Goal: Information Seeking & Learning: Learn about a topic

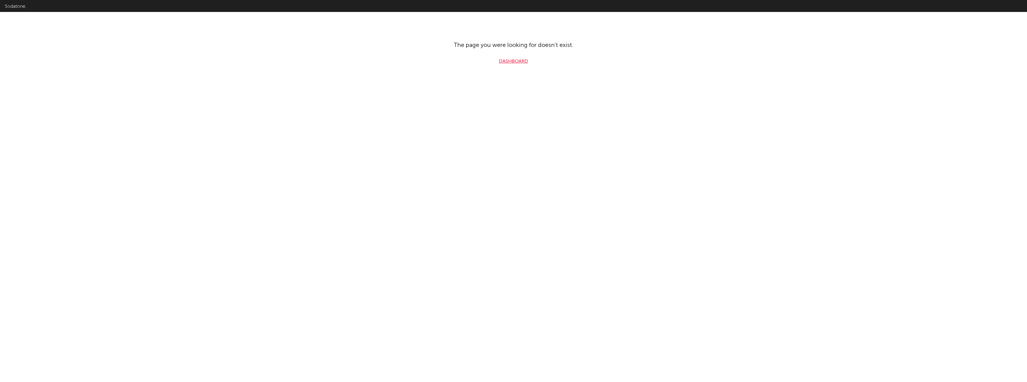
click at [512, 61] on link "Dashboard" at bounding box center [513, 61] width 29 height 7
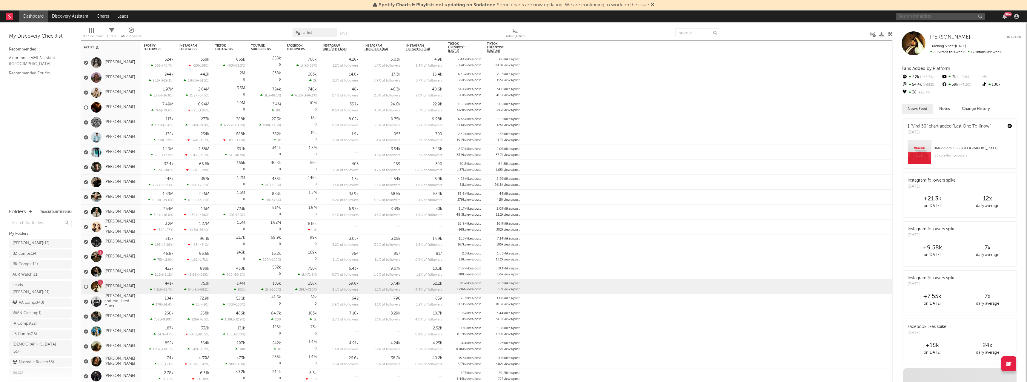
click at [912, 16] on input "text" at bounding box center [941, 16] width 90 height 7
type input "[PERSON_NAME]"
click at [922, 32] on div at bounding box center [950, 34] width 66 height 4
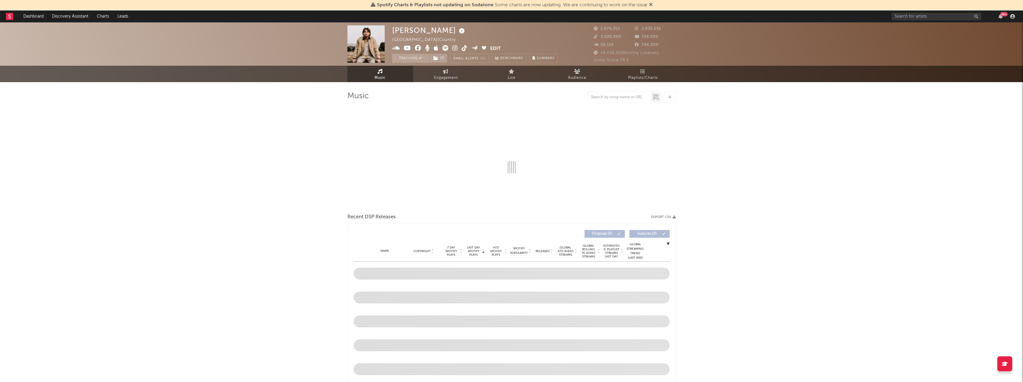
select select "6m"
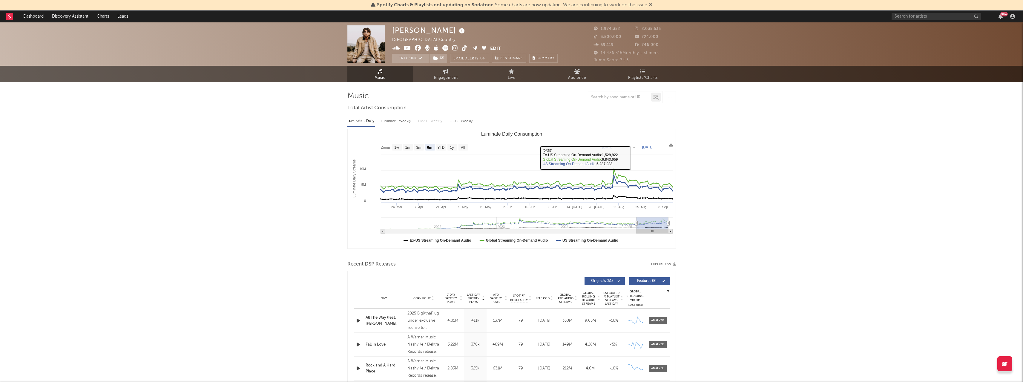
click at [646, 72] on link "Playlists/Charts" at bounding box center [643, 74] width 66 height 16
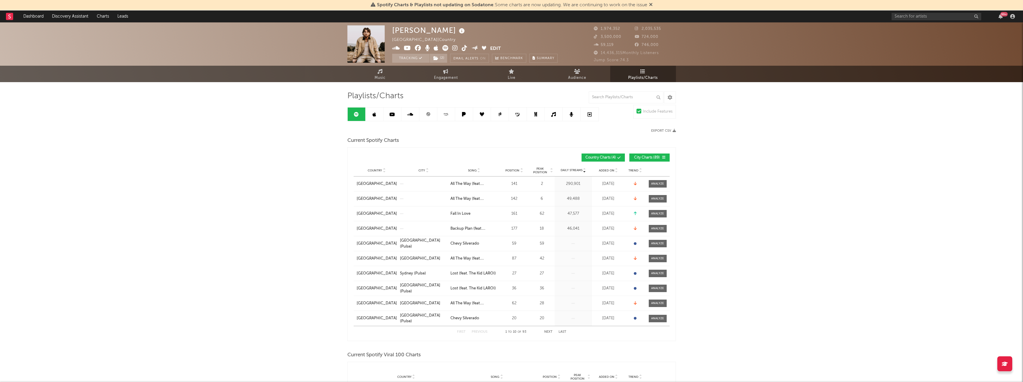
click at [443, 113] on icon at bounding box center [446, 114] width 7 height 4
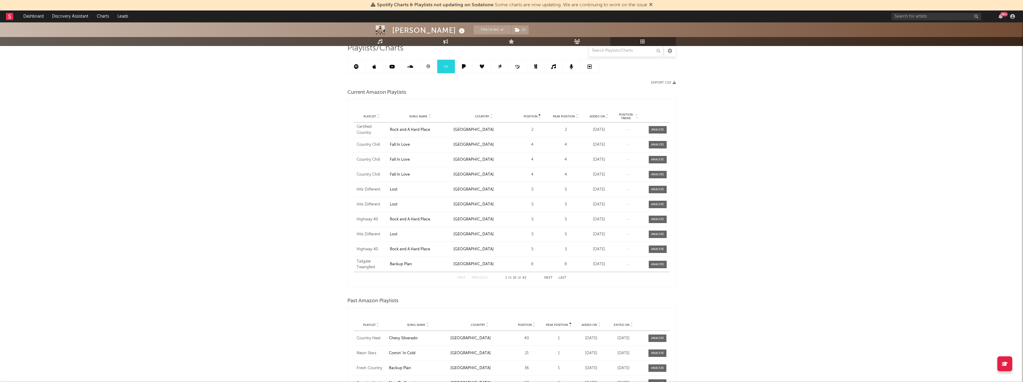
scroll to position [47, 0]
click at [597, 54] on input "text" at bounding box center [626, 51] width 75 height 12
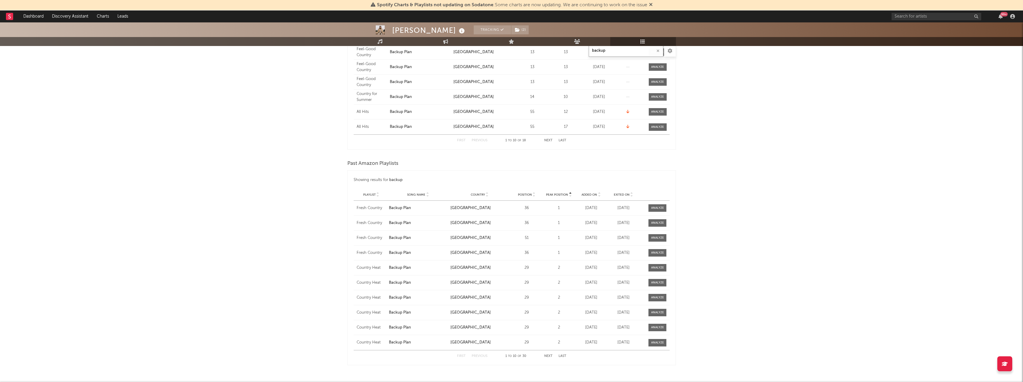
scroll to position [197, 0]
type input "backup"
click at [910, 14] on input "text" at bounding box center [937, 16] width 90 height 7
click at [921, 18] on input "[PERSON_NAME]" at bounding box center [937, 16] width 90 height 7
type input "[PERSON_NAME]"
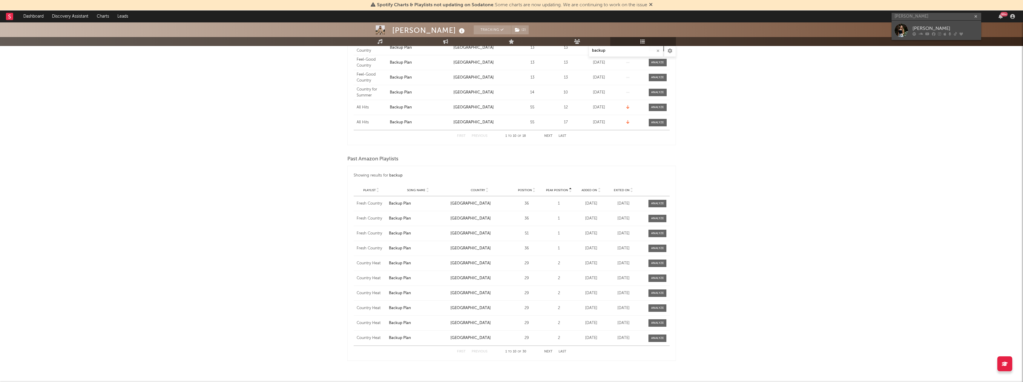
click at [920, 29] on div "[PERSON_NAME]" at bounding box center [945, 28] width 66 height 7
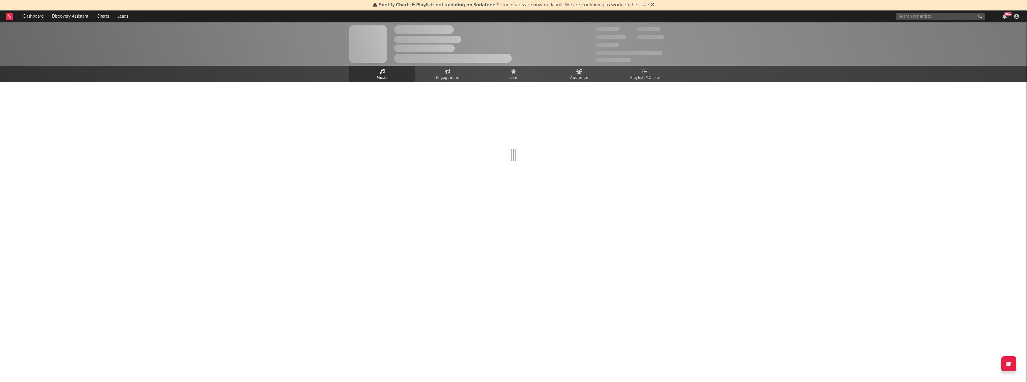
select select "6m"
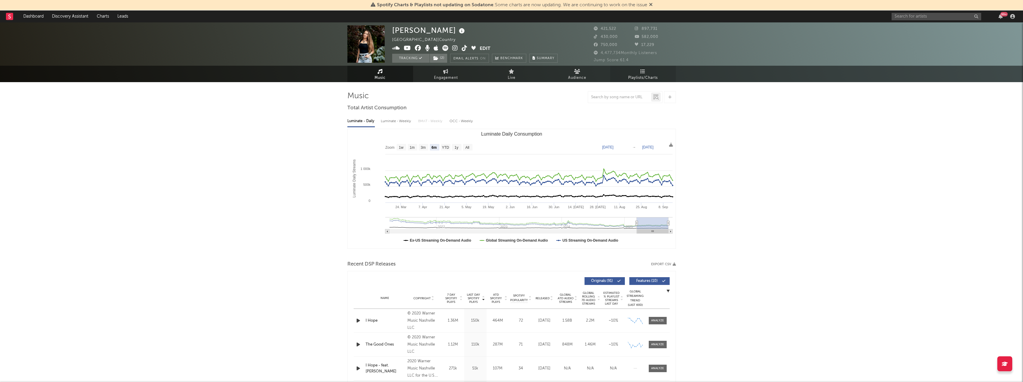
click at [634, 79] on span "Playlists/Charts" at bounding box center [643, 77] width 30 height 7
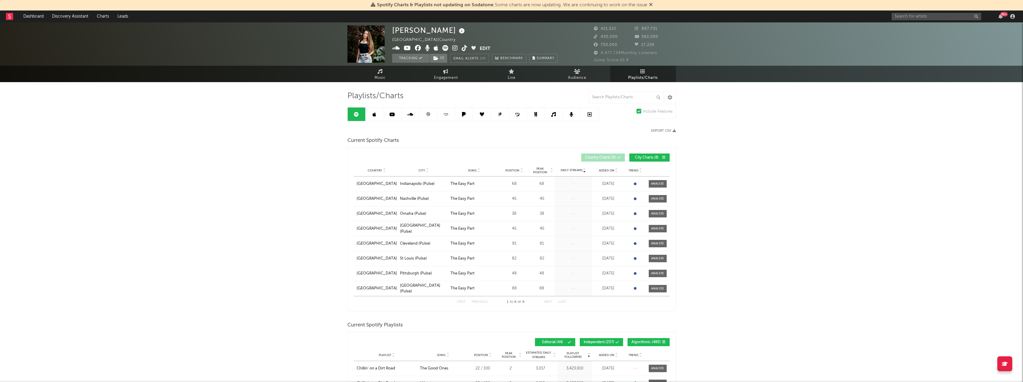
drag, startPoint x: 375, startPoint y: 117, endPoint x: 745, endPoint y: 1, distance: 388.2
click at [375, 117] on link at bounding box center [375, 114] width 18 height 13
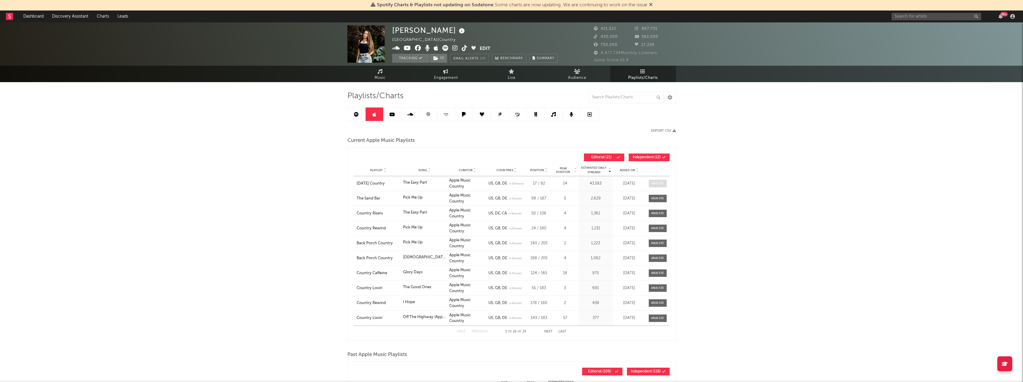
click at [659, 183] on div at bounding box center [657, 183] width 13 height 4
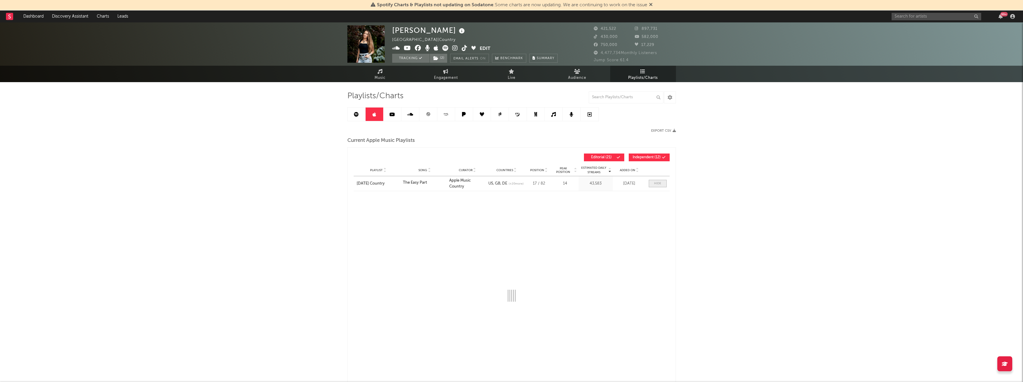
select select "1w"
